Goal: Task Accomplishment & Management: Use online tool/utility

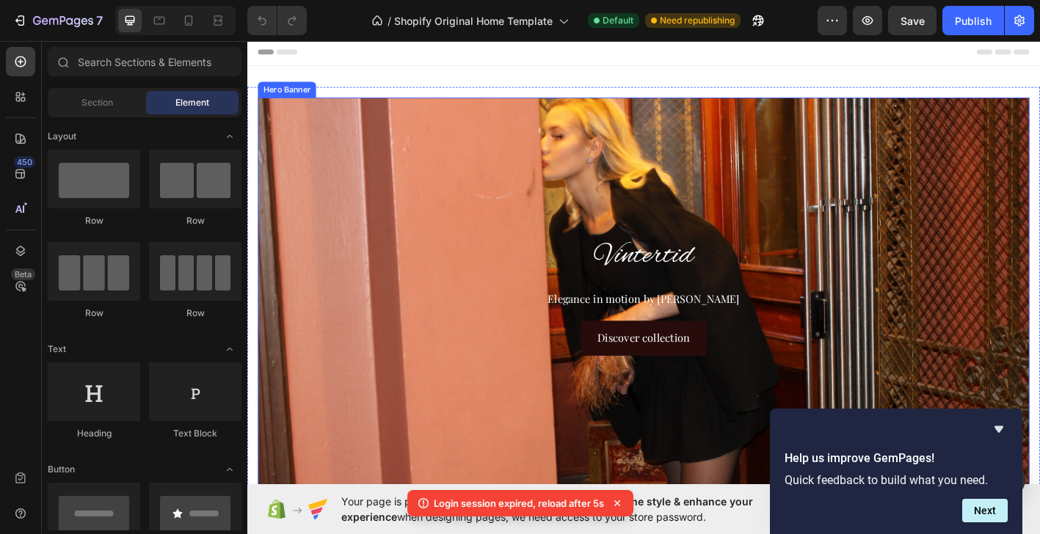
click at [969, 126] on div "Background Image" at bounding box center [687, 324] width 857 height 440
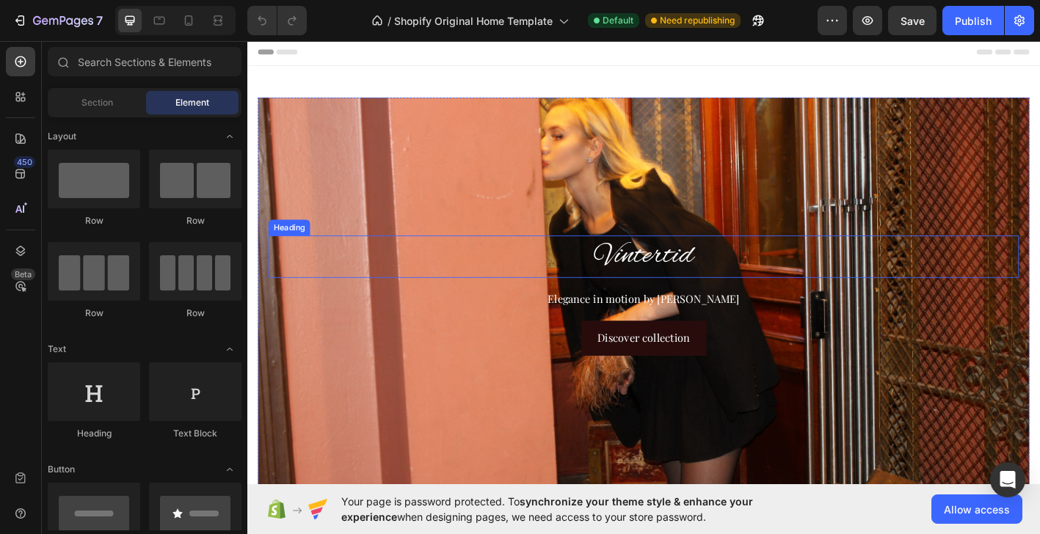
click at [670, 279] on h2 "Vintertid" at bounding box center [688, 280] width 834 height 47
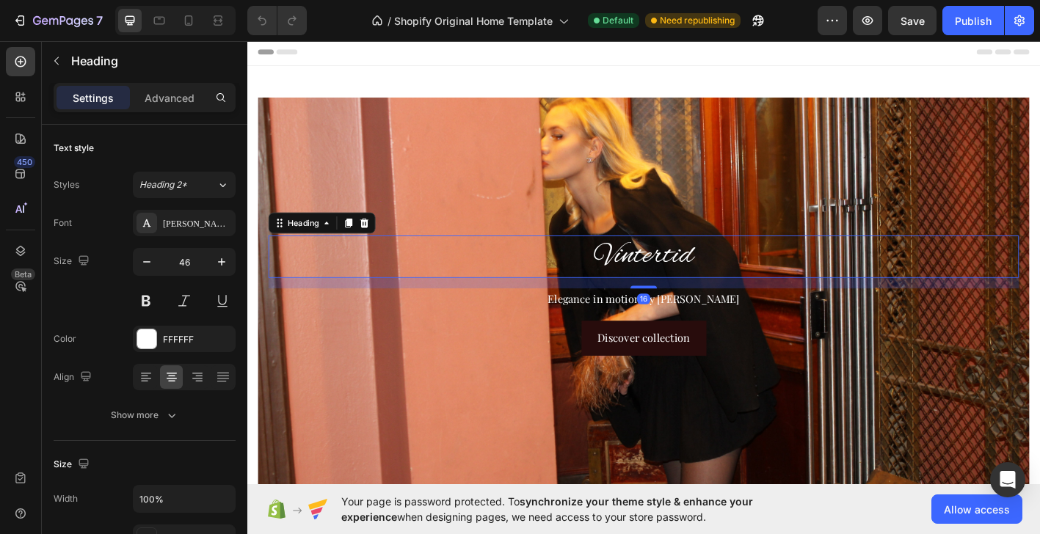
click at [670, 279] on h2 "Vintertid" at bounding box center [688, 280] width 834 height 47
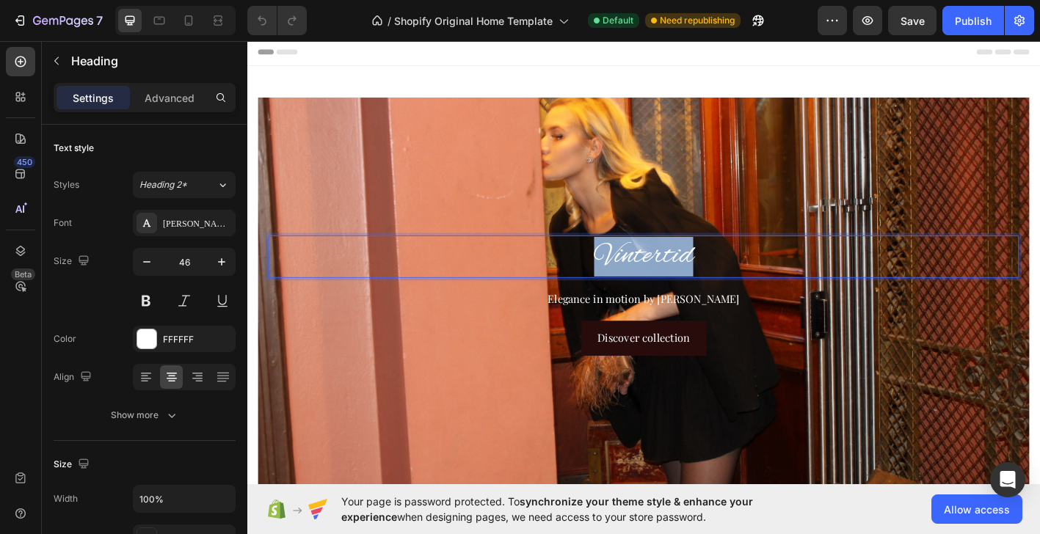
click at [670, 279] on p "Vintertid" at bounding box center [687, 280] width 831 height 44
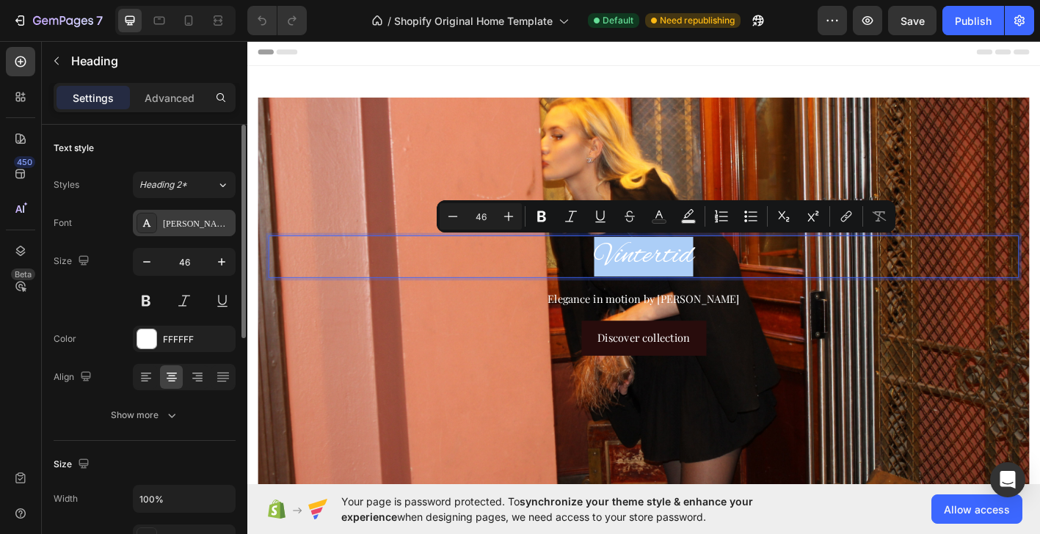
click at [200, 219] on div "Alex Brush" at bounding box center [197, 223] width 69 height 13
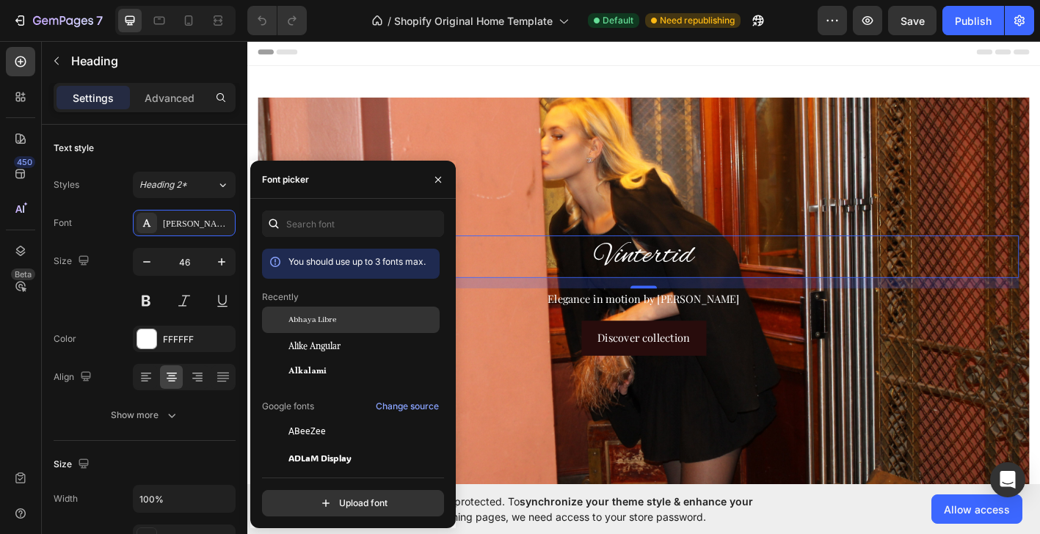
click at [335, 325] on span "Abhaya Libre" at bounding box center [313, 319] width 48 height 13
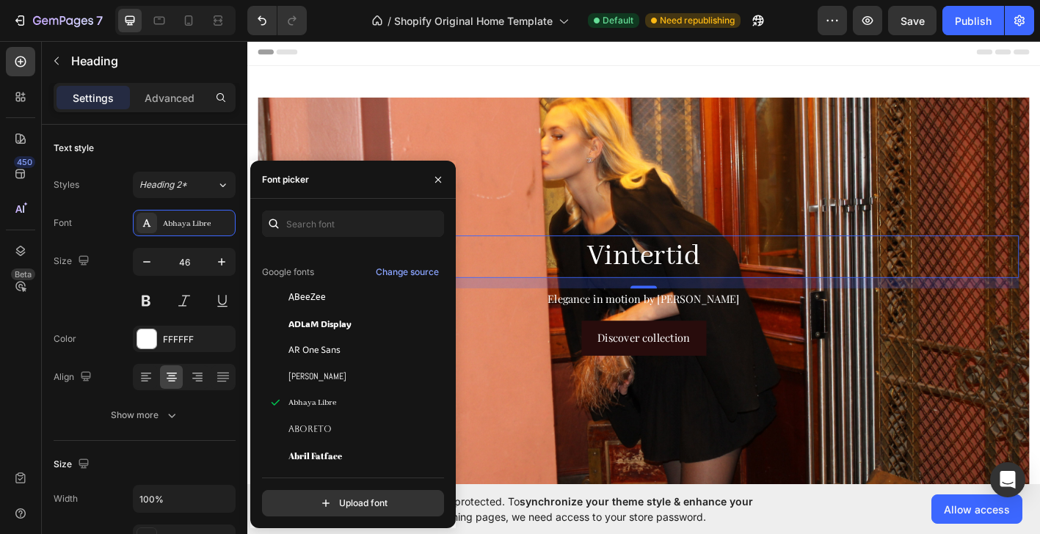
scroll to position [134, 0]
click at [333, 425] on div "Aboreto" at bounding box center [363, 430] width 148 height 13
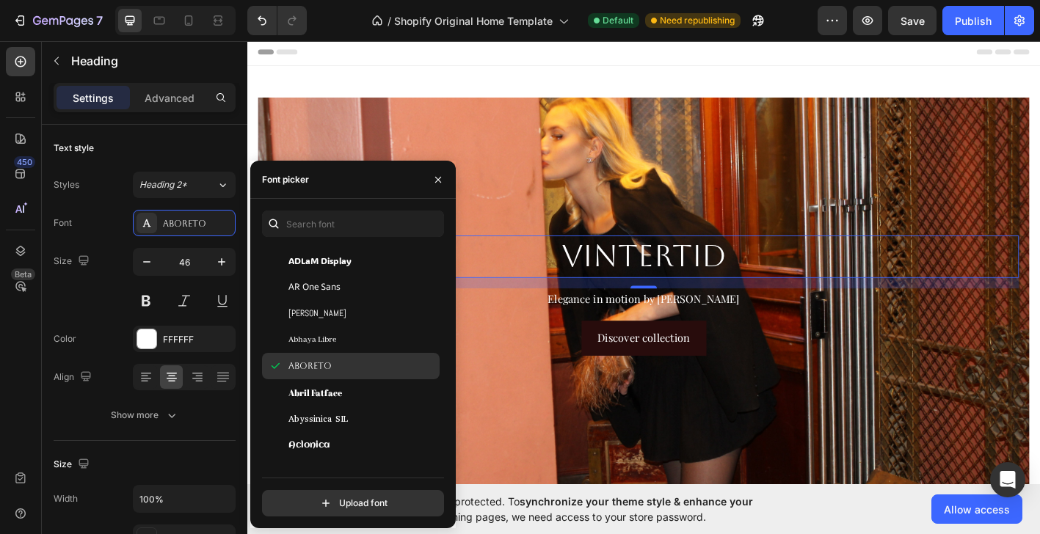
scroll to position [230, 0]
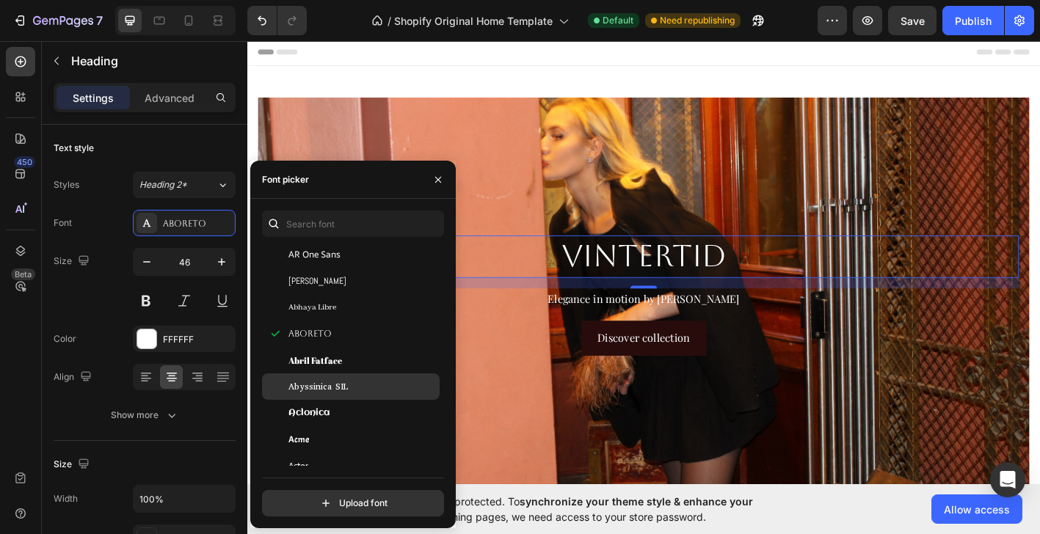
click at [335, 392] on span "Abyssinica SIL" at bounding box center [318, 386] width 59 height 13
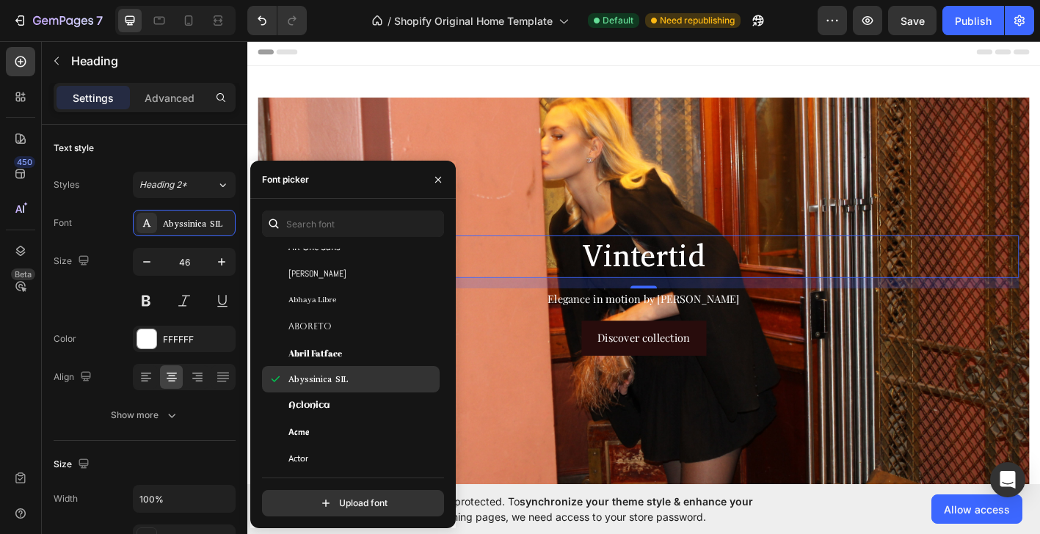
scroll to position [438, 0]
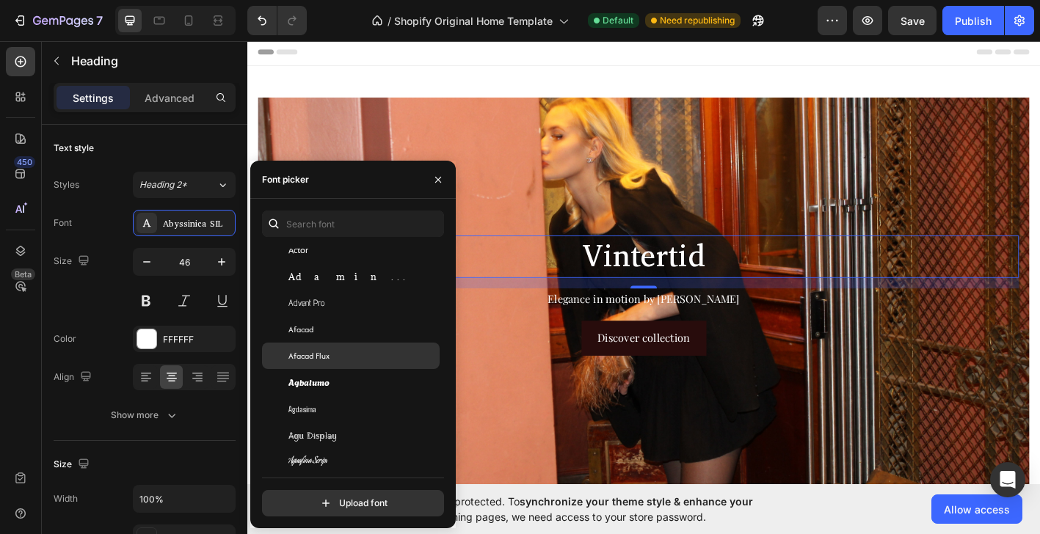
click at [333, 344] on div "Afacad Flux" at bounding box center [351, 356] width 178 height 26
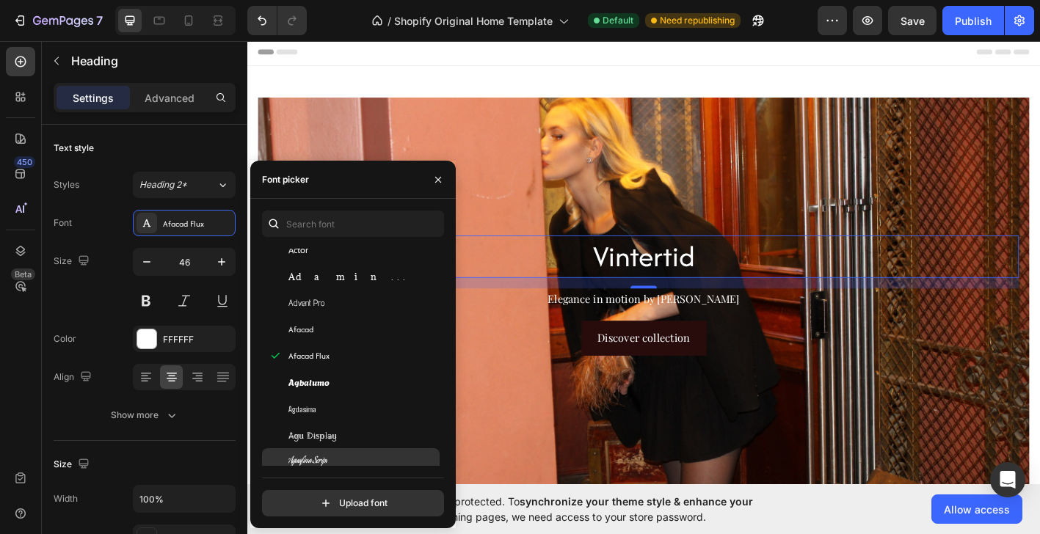
click at [320, 451] on div "Aguafina Script" at bounding box center [351, 462] width 178 height 26
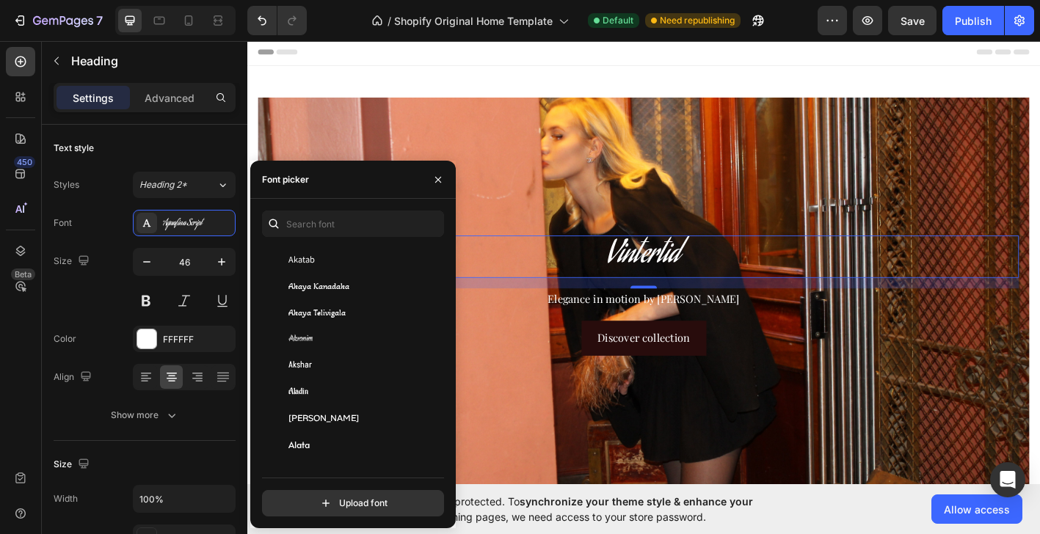
scroll to position [671, 0]
click at [318, 362] on div "Akshar" at bounding box center [363, 361] width 148 height 13
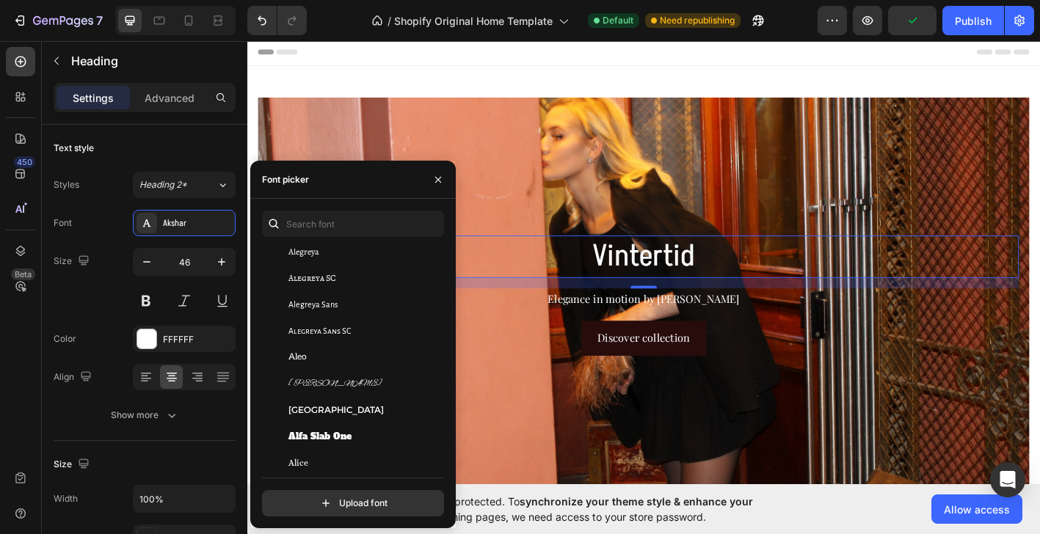
scroll to position [993, 0]
click at [317, 275] on span "Alegreya SC" at bounding box center [313, 276] width 48 height 13
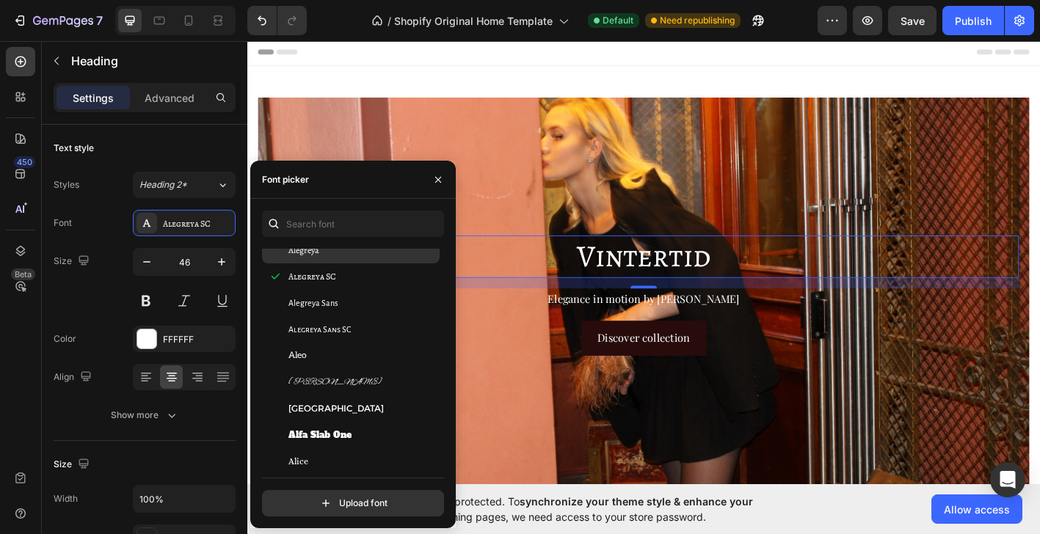
click at [319, 256] on div "Alegreya" at bounding box center [363, 250] width 148 height 13
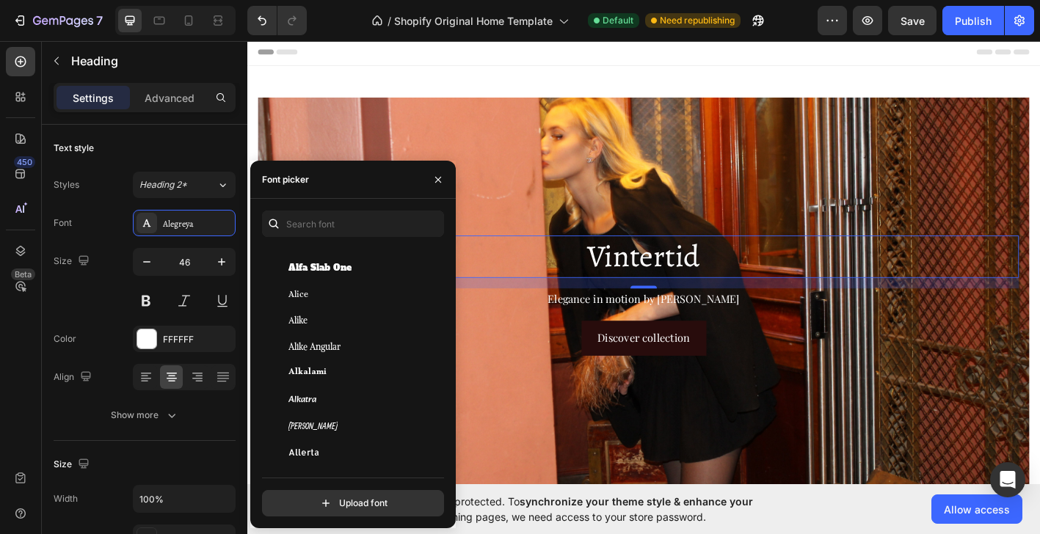
scroll to position [1088, 0]
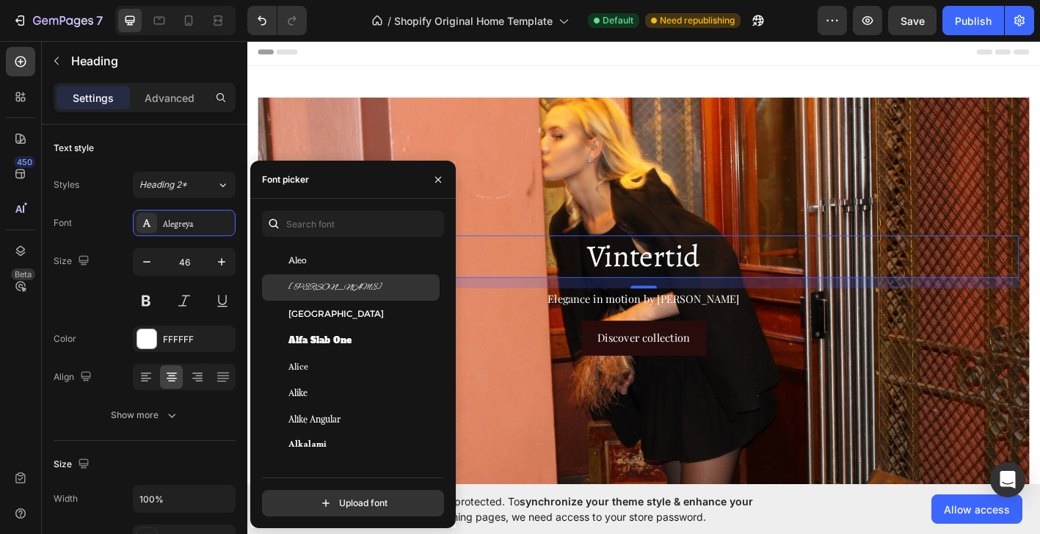
click at [323, 295] on div "Alex Brush" at bounding box center [351, 288] width 178 height 26
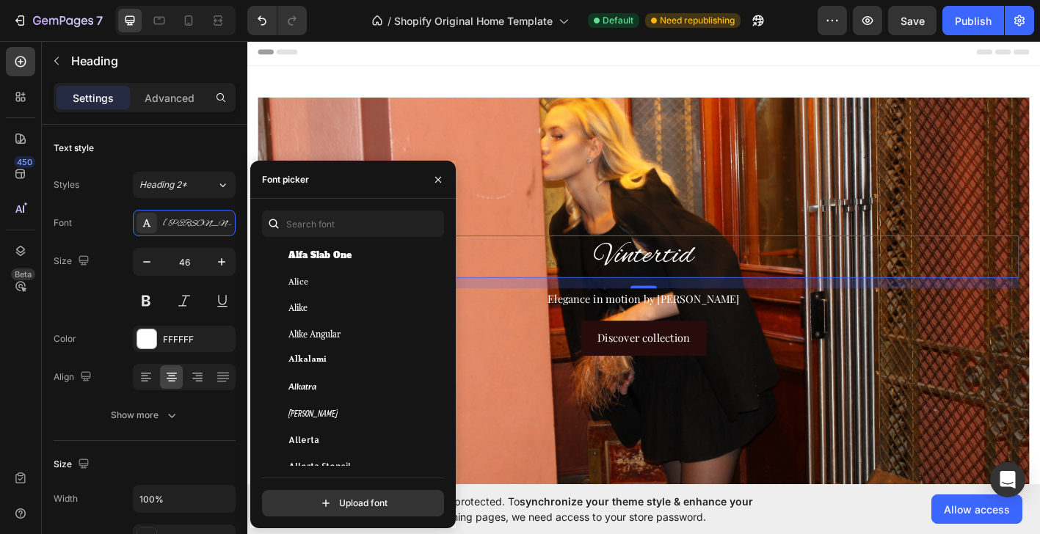
scroll to position [1358, 0]
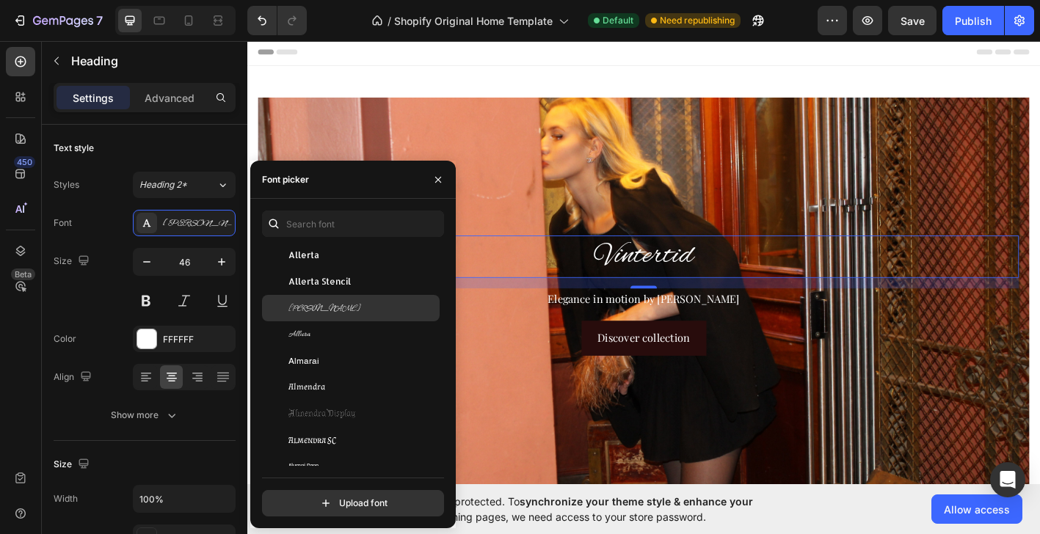
click at [325, 300] on div "Allison" at bounding box center [351, 308] width 178 height 26
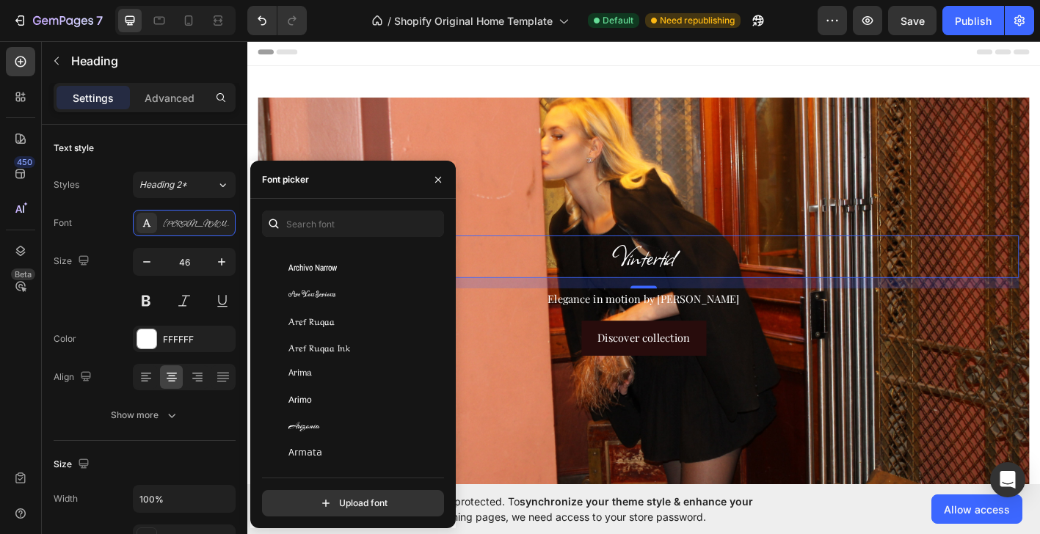
scroll to position [2825, 0]
click at [325, 289] on span "Are You Serious" at bounding box center [312, 295] width 47 height 13
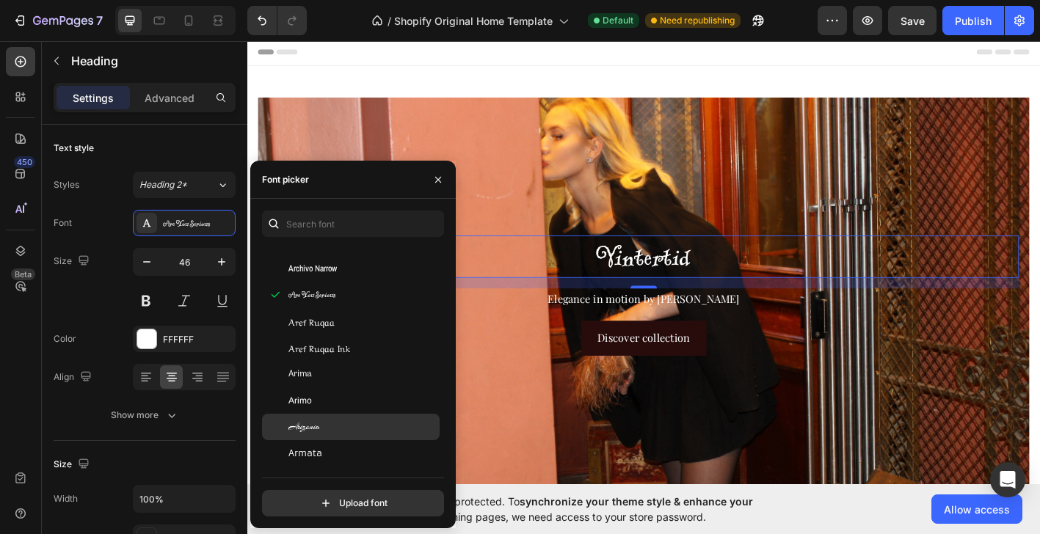
click at [309, 419] on div "Arizonia" at bounding box center [351, 427] width 178 height 26
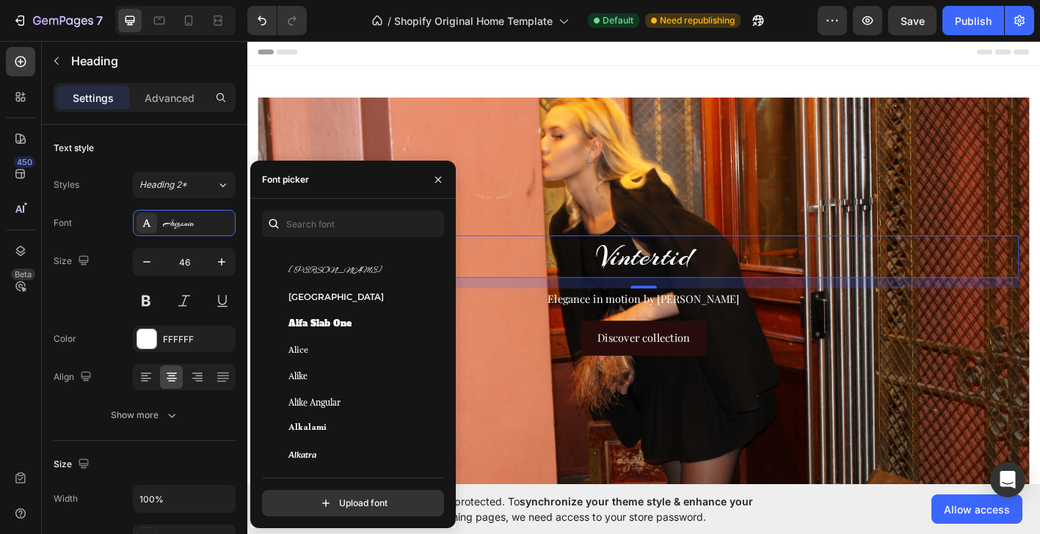
scroll to position [1107, 0]
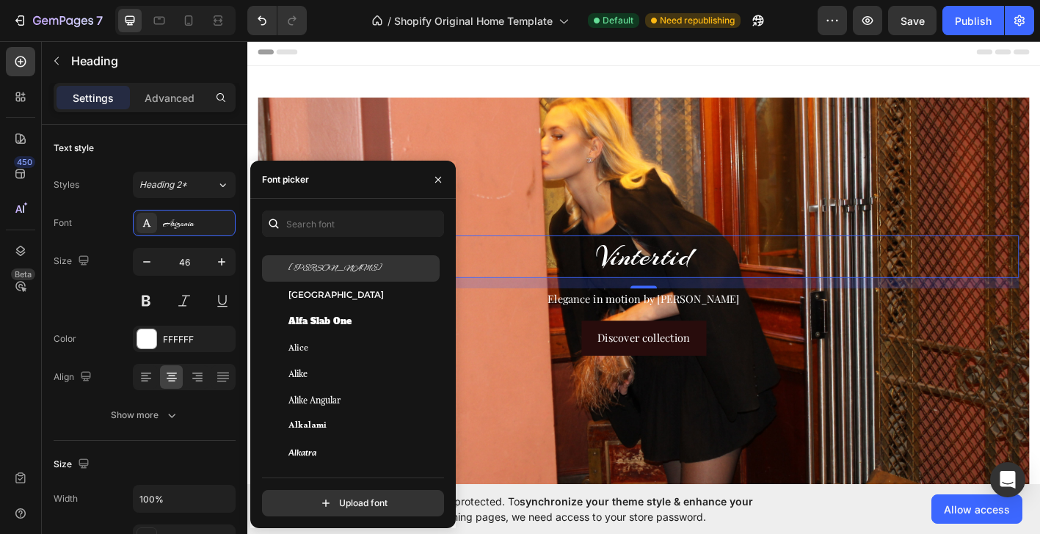
click at [320, 280] on div "Alex Brush" at bounding box center [351, 268] width 178 height 26
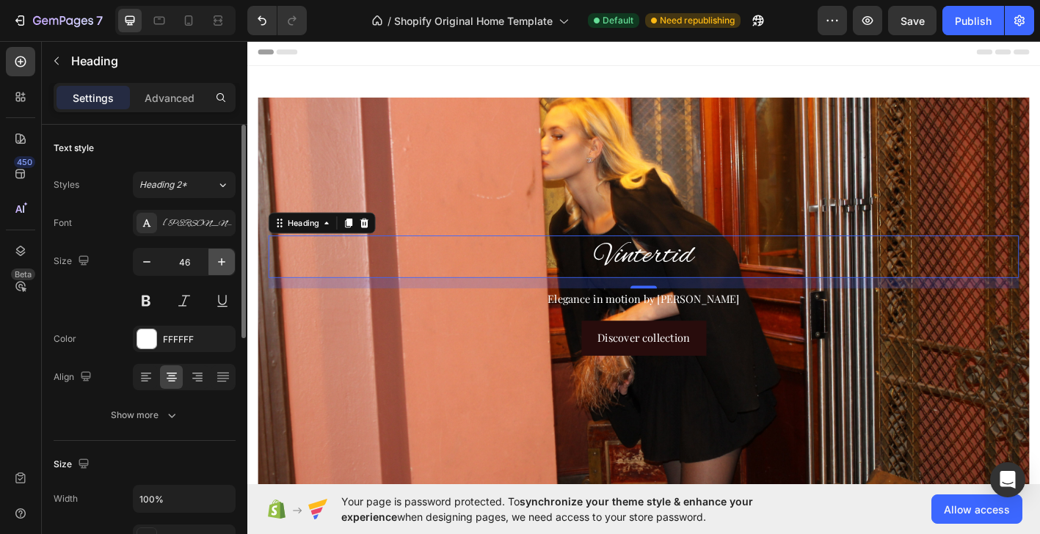
click at [218, 262] on icon "button" at bounding box center [221, 262] width 15 height 15
click at [218, 262] on icon "button" at bounding box center [221, 261] width 7 height 7
click at [218, 262] on icon "button" at bounding box center [221, 262] width 15 height 15
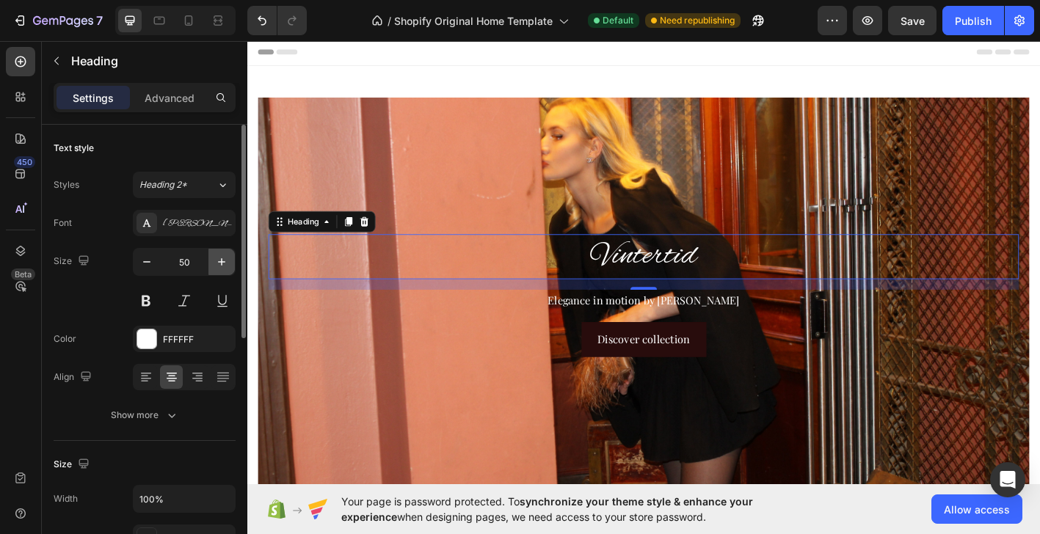
click at [218, 262] on icon "button" at bounding box center [221, 262] width 15 height 15
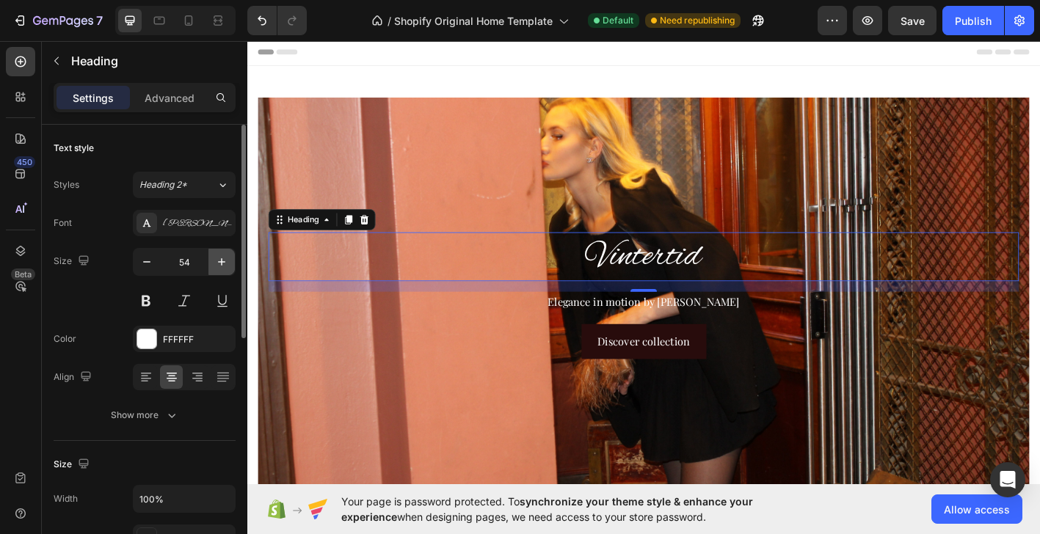
click at [218, 262] on icon "button" at bounding box center [221, 262] width 15 height 15
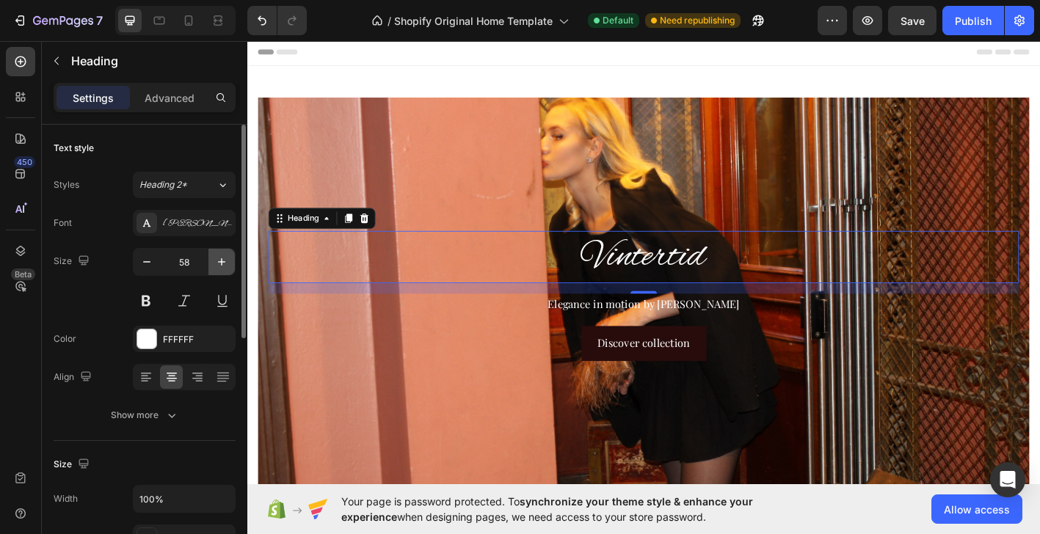
click at [218, 262] on icon "button" at bounding box center [221, 262] width 15 height 15
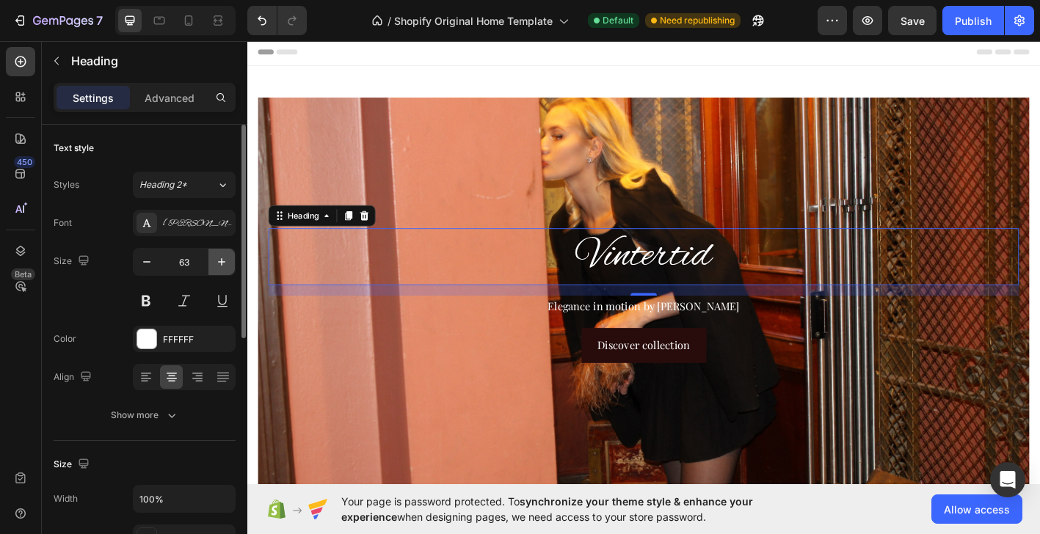
click at [218, 262] on icon "button" at bounding box center [221, 262] width 15 height 15
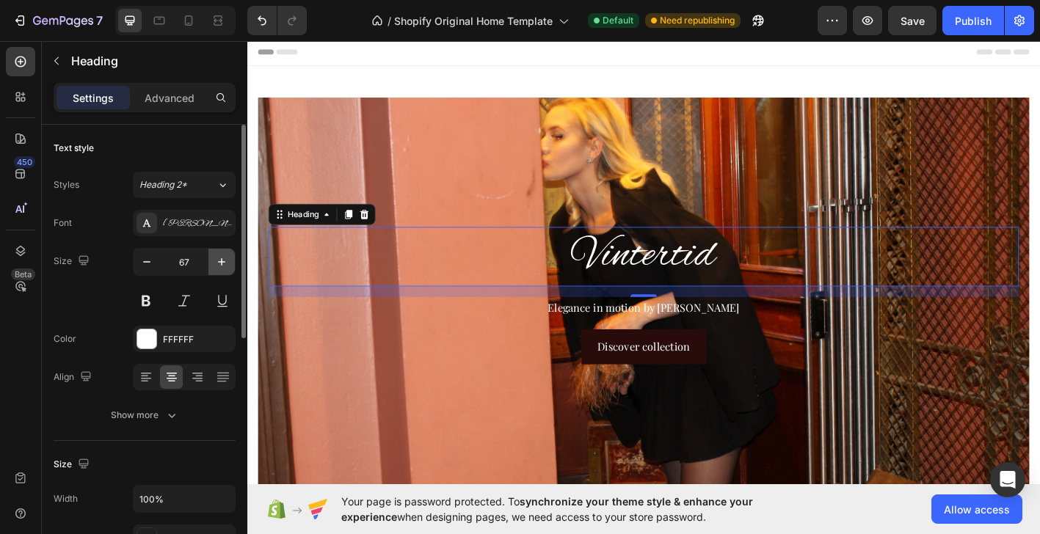
click at [218, 262] on icon "button" at bounding box center [221, 262] width 15 height 15
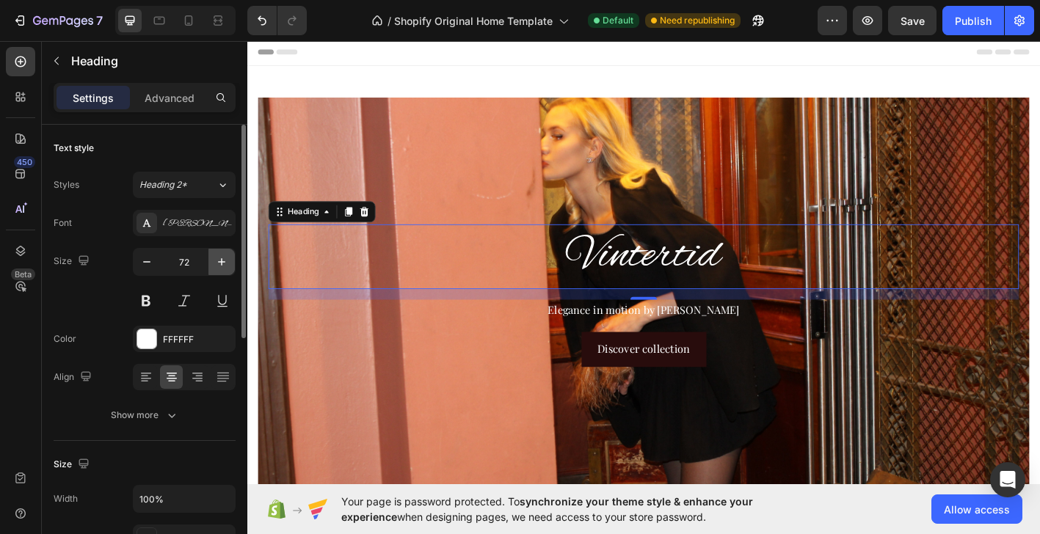
type input "73"
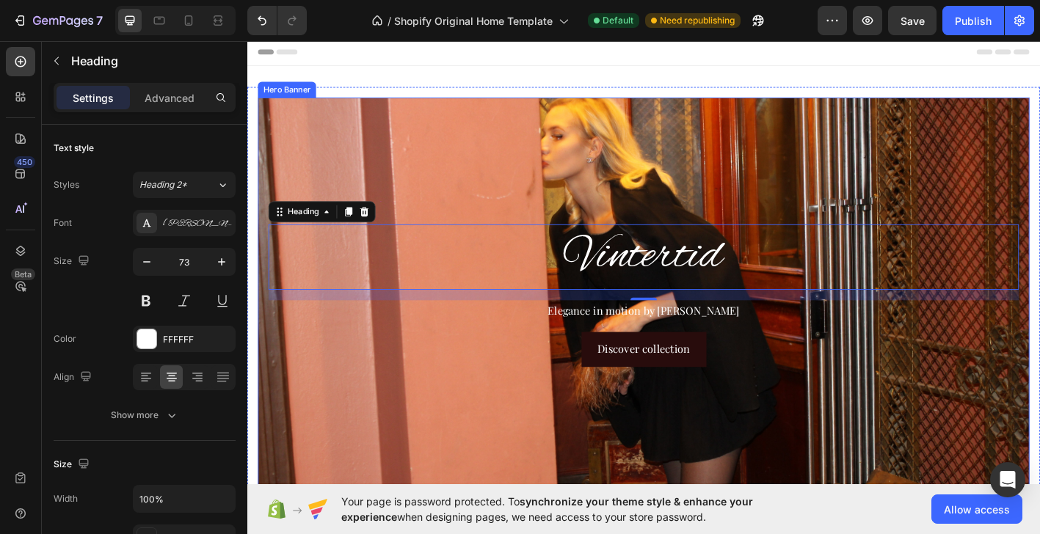
click at [424, 403] on div "Vintertid Heading 16 Elegance in motion by Aldrich Ave Text Block Discover coll…" at bounding box center [687, 324] width 857 height 165
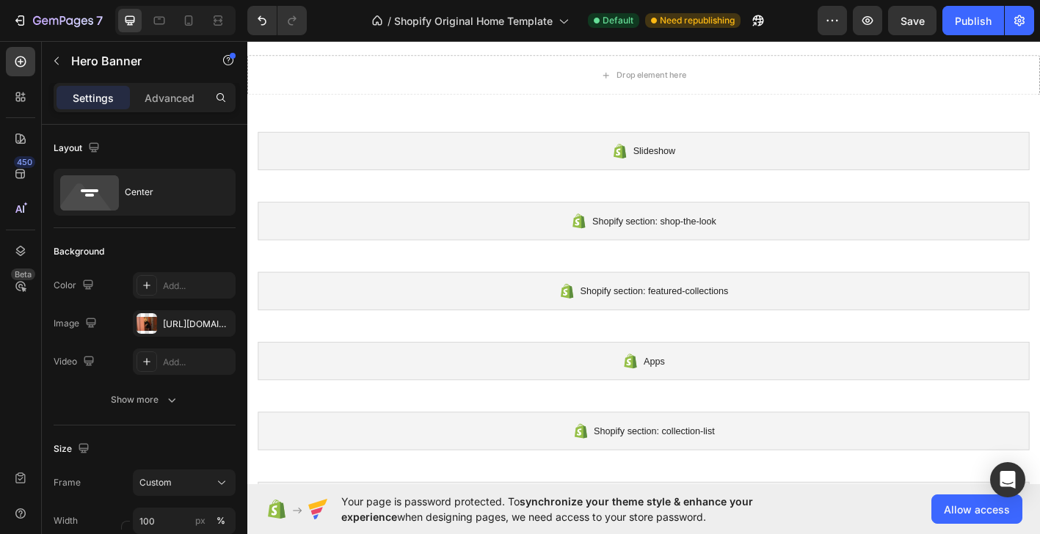
scroll to position [1365, 0]
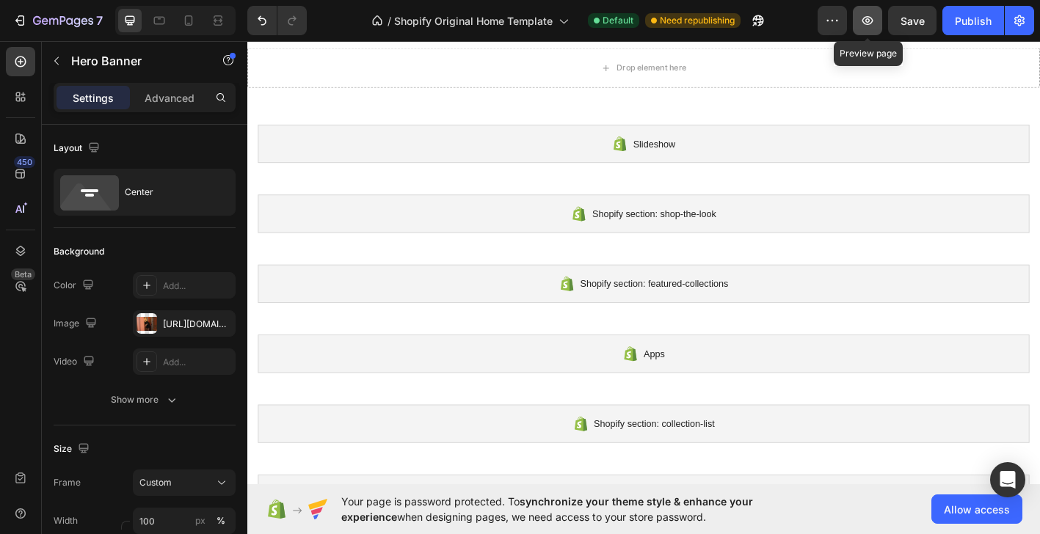
click at [873, 24] on icon "button" at bounding box center [867, 20] width 15 height 15
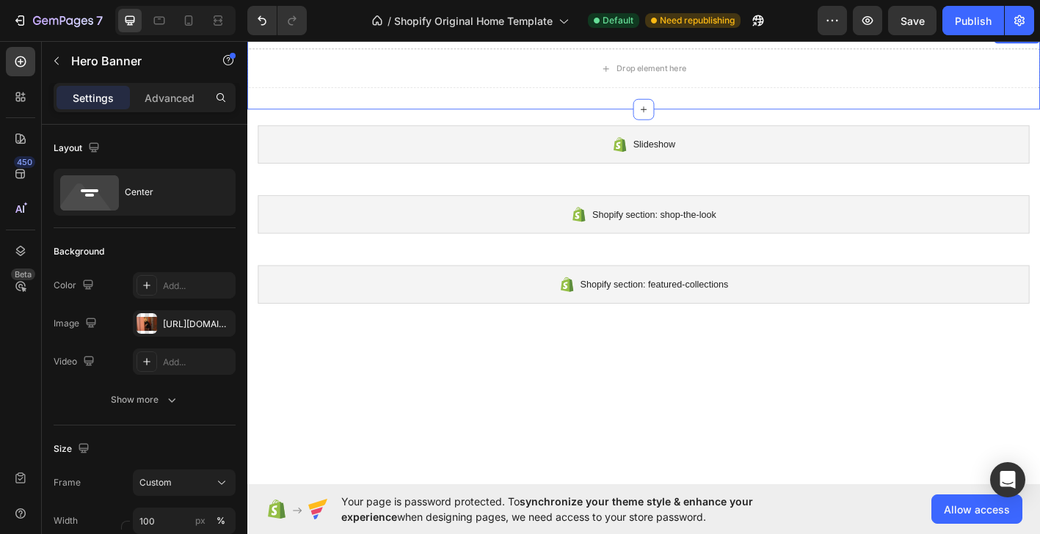
scroll to position [0, 0]
